Goal: Find specific page/section: Find specific page/section

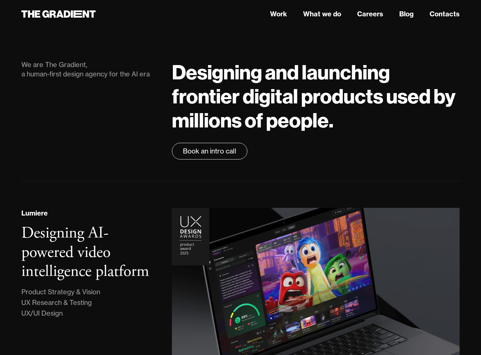
click at [326, 19] on nav "Work What we do Careers Blog Contacts" at bounding box center [316, 14] width 288 height 12
click at [326, 16] on link "What we do" at bounding box center [322, 14] width 38 height 10
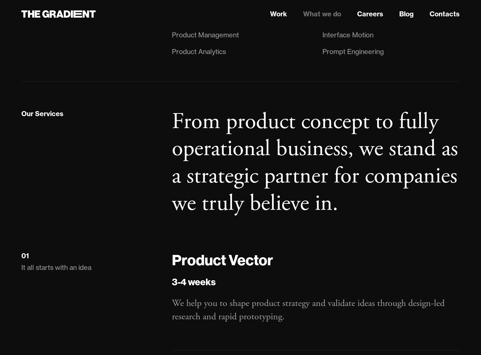
scroll to position [619, 0]
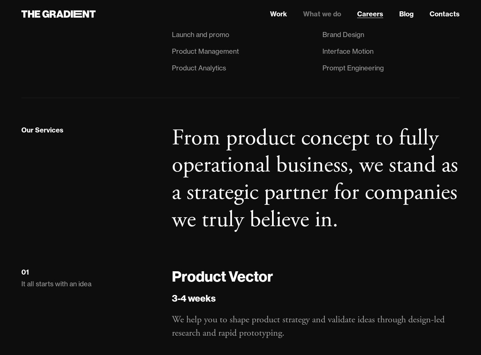
click at [375, 13] on link "Careers" at bounding box center [370, 14] width 26 height 10
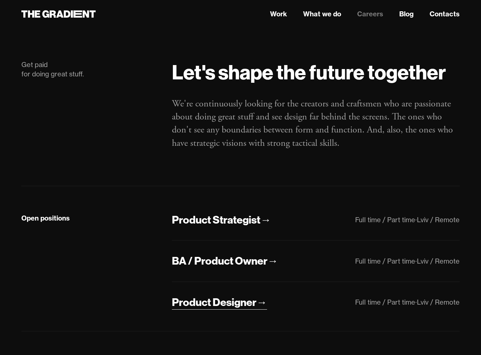
click at [216, 304] on div "Product Designer" at bounding box center [214, 303] width 85 height 14
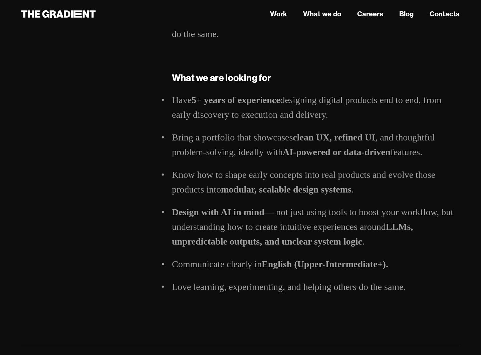
scroll to position [694, 0]
